Goal: Transaction & Acquisition: Download file/media

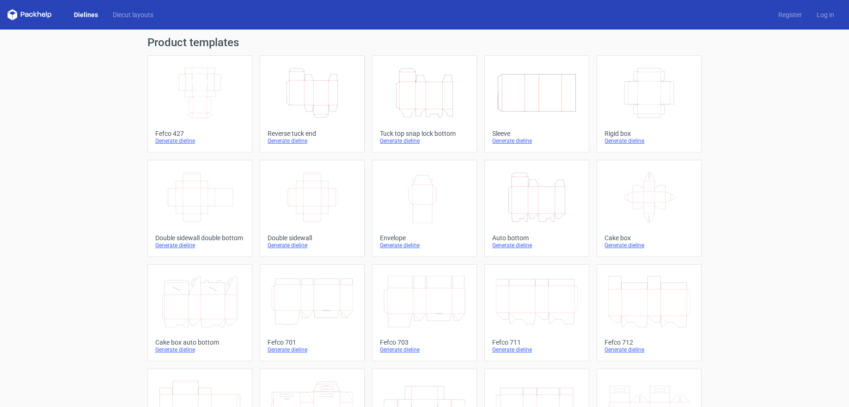
click at [327, 91] on icon "Height Depth Width" at bounding box center [312, 93] width 82 height 52
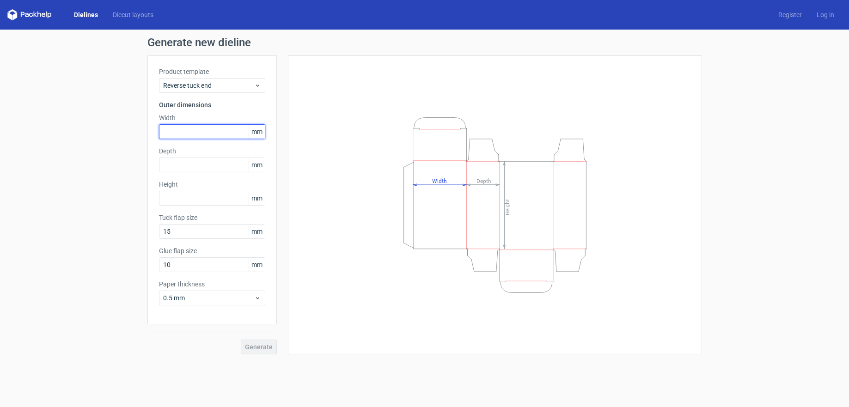
click at [197, 134] on input "text" at bounding box center [212, 131] width 106 height 15
type input "64"
type input "2"
type input "28"
type input "90"
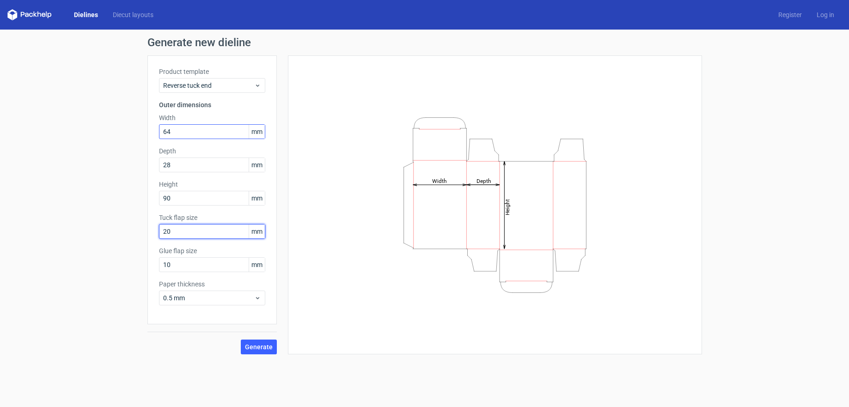
type input "20"
type input "15"
click at [221, 299] on span "0.5 mm" at bounding box center [208, 298] width 91 height 9
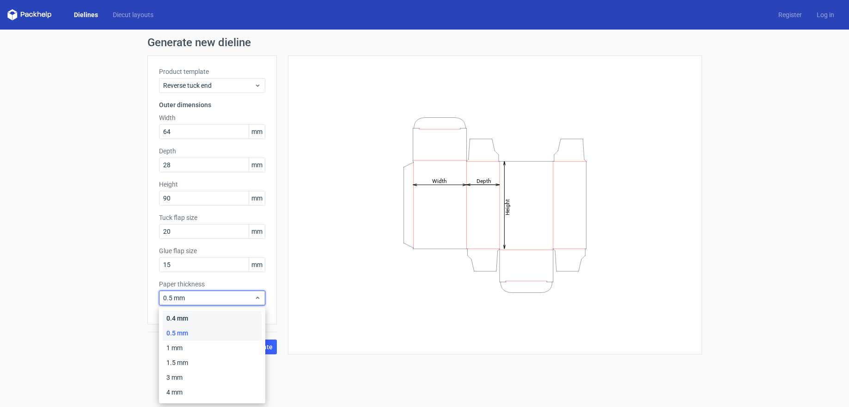
click at [212, 320] on div "0.4 mm" at bounding box center [212, 318] width 99 height 15
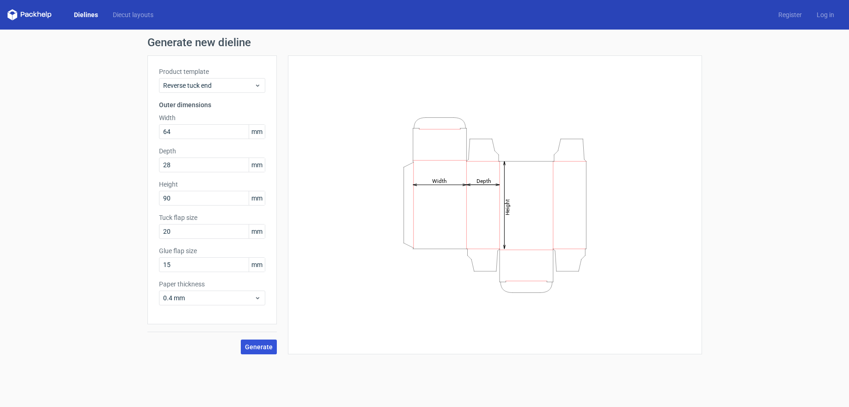
click at [263, 344] on span "Generate" at bounding box center [259, 347] width 28 height 6
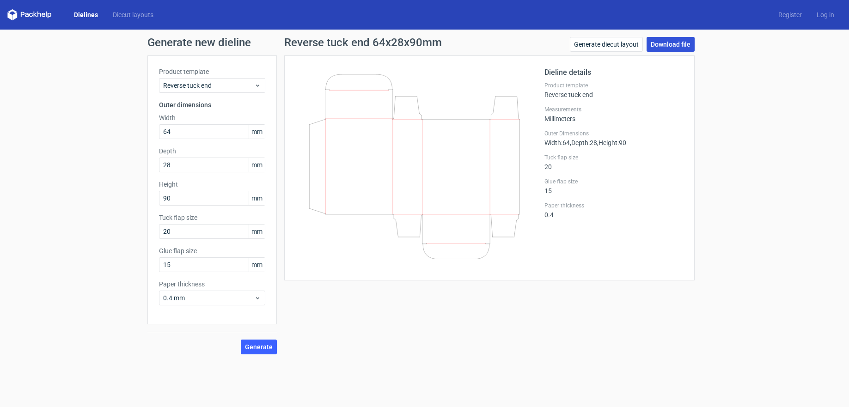
click at [668, 46] on link "Download file" at bounding box center [671, 44] width 48 height 15
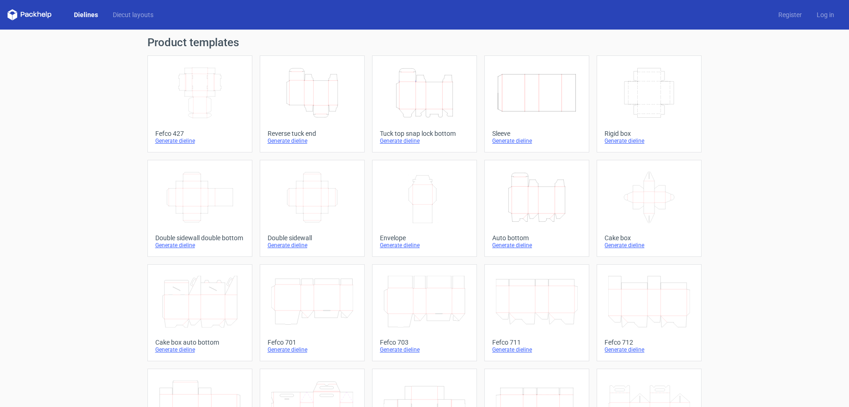
click at [427, 92] on icon "Height Depth Width" at bounding box center [425, 93] width 82 height 52
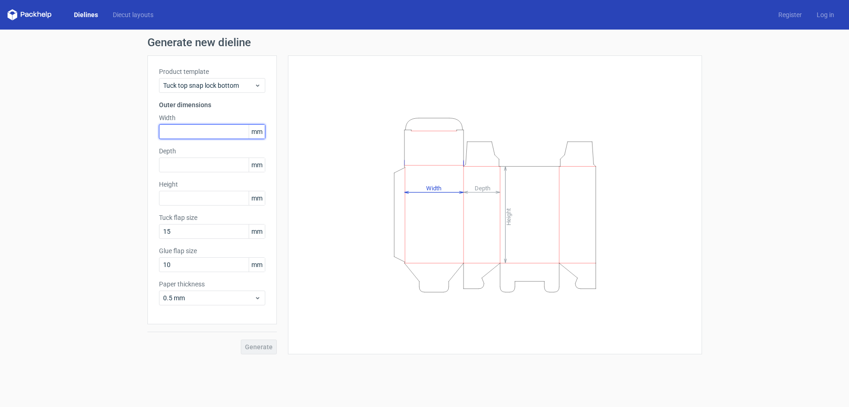
click at [194, 131] on input "text" at bounding box center [212, 131] width 106 height 15
type input "64"
type input "28"
type input "90"
type input "20"
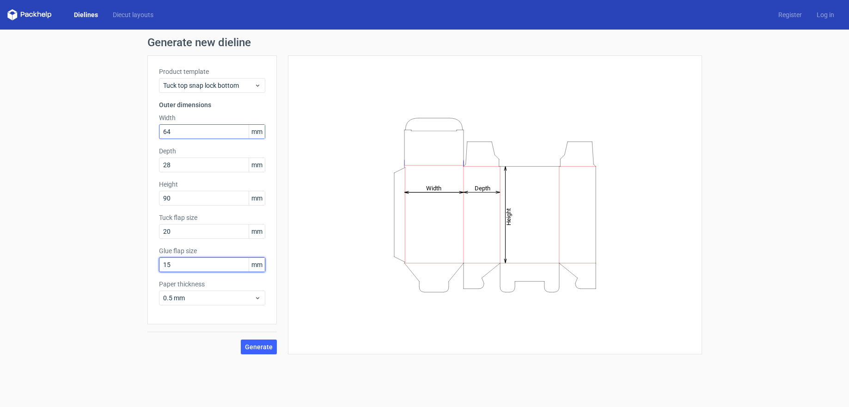
type input "15"
click at [246, 294] on span "0.5 mm" at bounding box center [208, 298] width 91 height 9
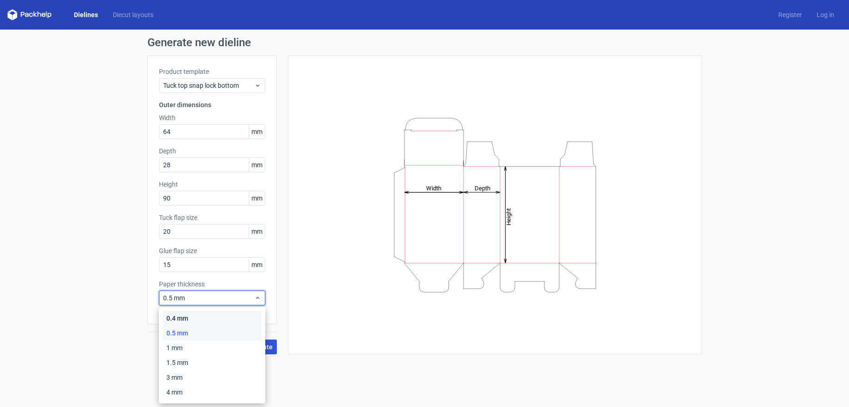
drag, startPoint x: 231, startPoint y: 315, endPoint x: 251, endPoint y: 347, distance: 38.0
click at [230, 315] on div "0.4 mm" at bounding box center [212, 318] width 99 height 15
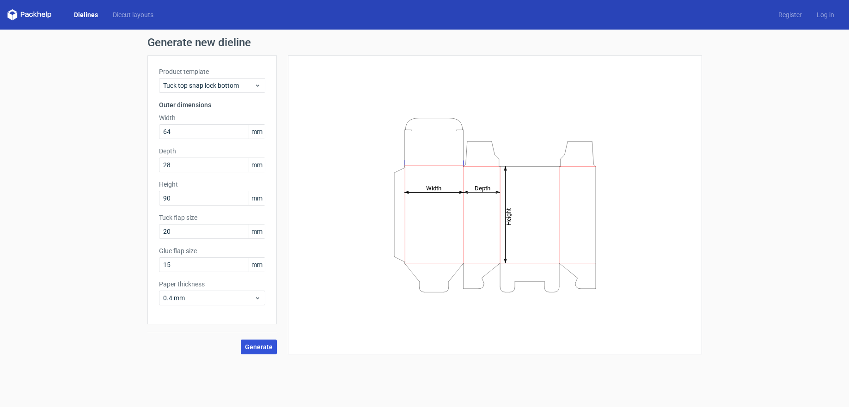
click at [251, 348] on span "Generate" at bounding box center [259, 347] width 28 height 6
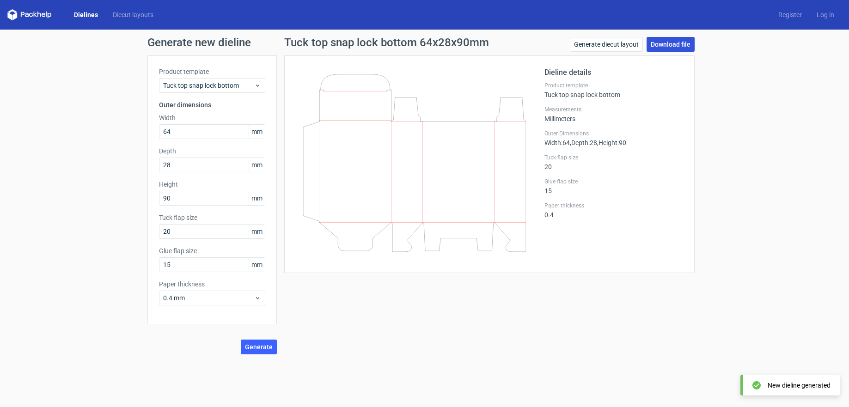
click at [675, 47] on link "Download file" at bounding box center [671, 44] width 48 height 15
click at [718, 85] on div "Generate new dieline Product template Tuck top snap lock bottom Outer dimension…" at bounding box center [424, 196] width 849 height 332
